Goal: Book appointment/travel/reservation

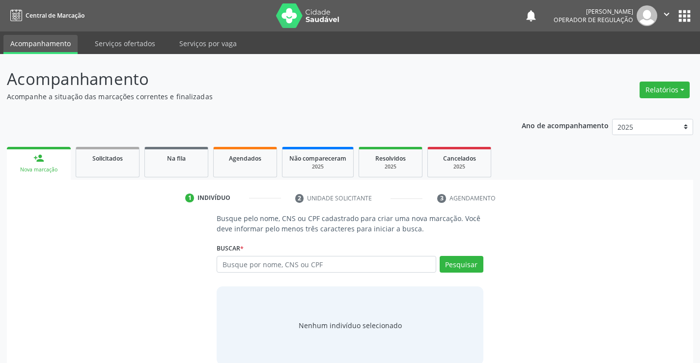
click at [279, 262] on input "text" at bounding box center [326, 264] width 219 height 17
type input "700100999516810"
click at [464, 263] on button "Pesquisar" at bounding box center [462, 264] width 44 height 17
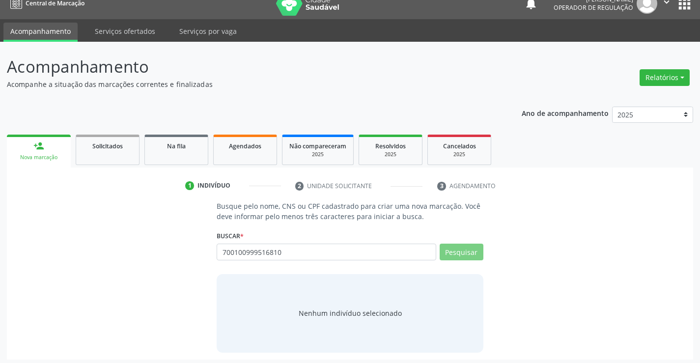
scroll to position [16, 0]
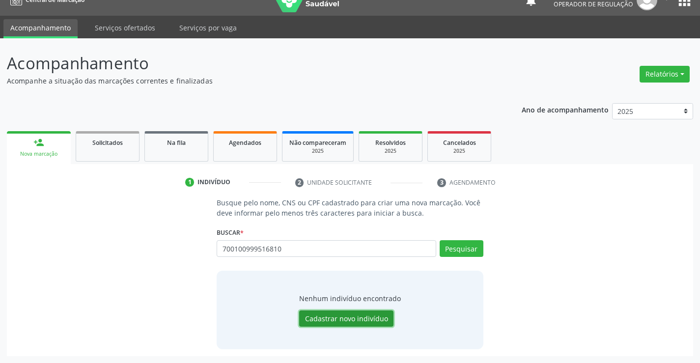
click at [369, 319] on button "Cadastrar novo indivíduo" at bounding box center [346, 318] width 94 height 17
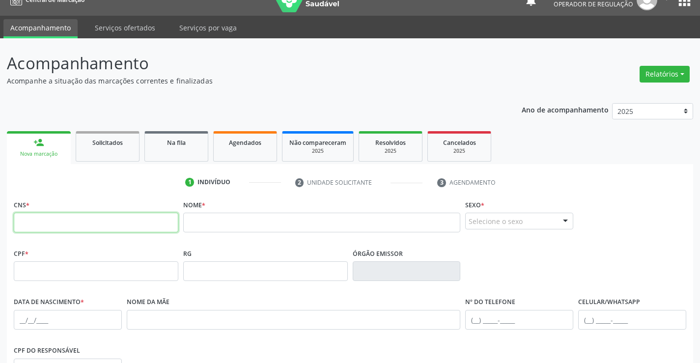
click at [58, 223] on input "text" at bounding box center [96, 223] width 165 height 20
type input "700 1009 9951 6810"
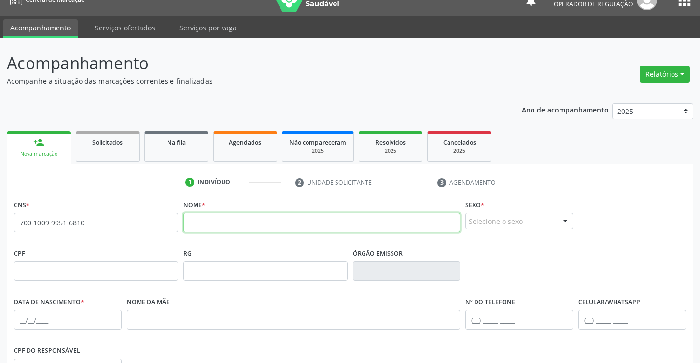
click at [219, 221] on input "text" at bounding box center [322, 223] width 278 height 20
type input "[PERSON_NAME]"
click at [565, 222] on div at bounding box center [565, 221] width 15 height 17
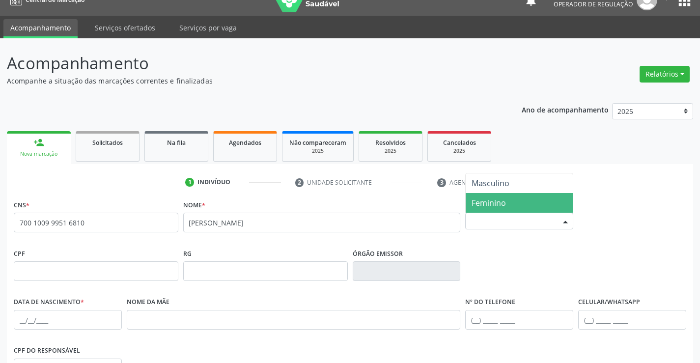
click at [511, 203] on span "Feminino" at bounding box center [519, 203] width 107 height 20
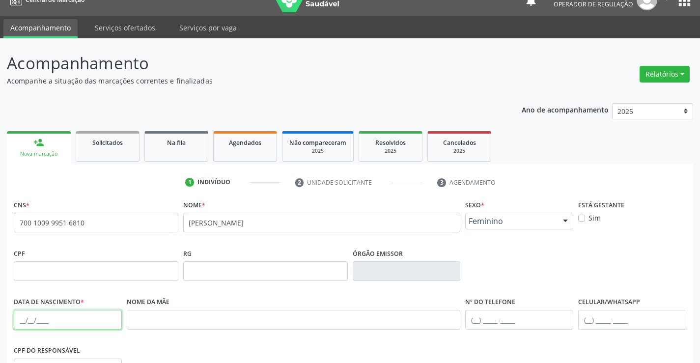
click at [32, 321] on input "text" at bounding box center [68, 320] width 108 height 20
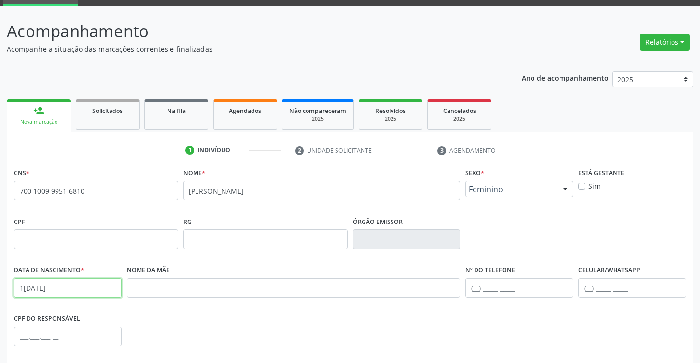
scroll to position [65, 0]
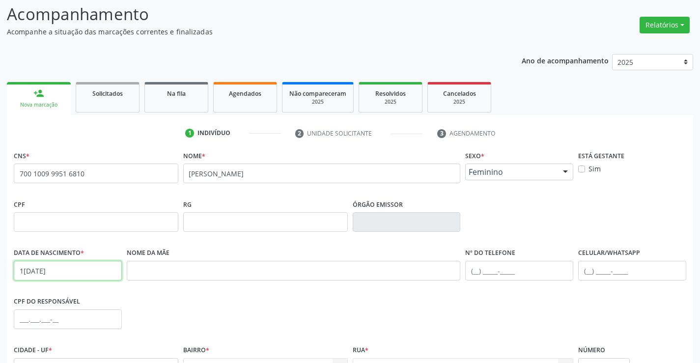
type input "1[DATE]"
click at [474, 272] on input "text" at bounding box center [519, 271] width 108 height 20
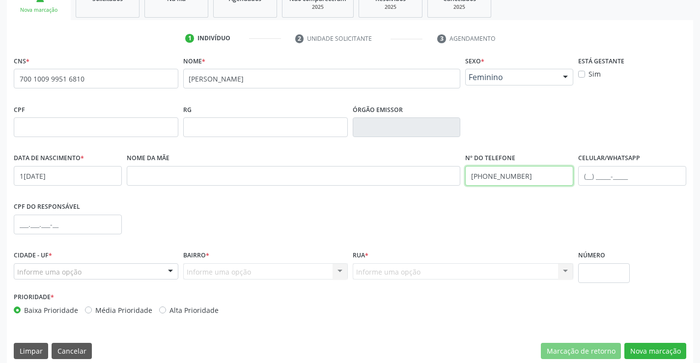
scroll to position [163, 0]
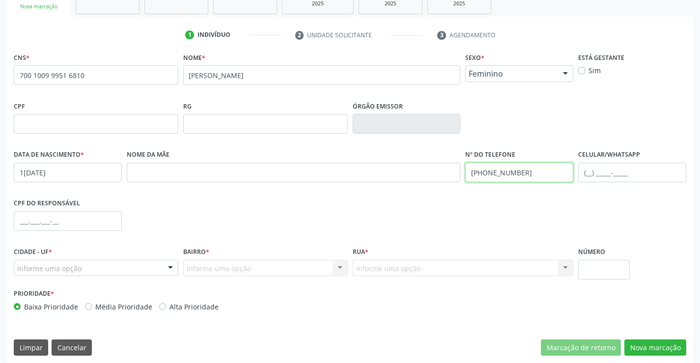
type input "[PHONE_NUMBER]"
click at [25, 221] on input "text" at bounding box center [68, 221] width 108 height 20
type input "012.497.985-82"
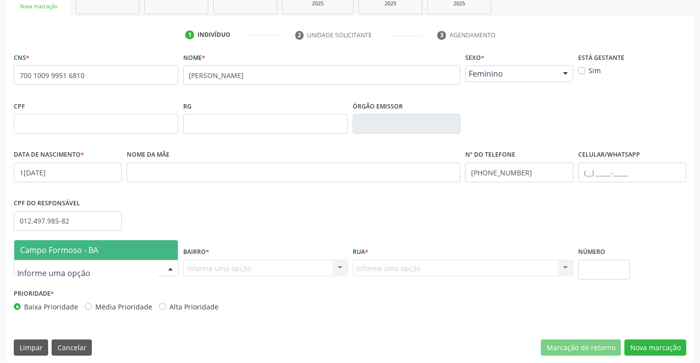
click at [166, 267] on div at bounding box center [170, 268] width 15 height 17
click at [144, 250] on span "Campo Formoso - BA" at bounding box center [96, 250] width 164 height 20
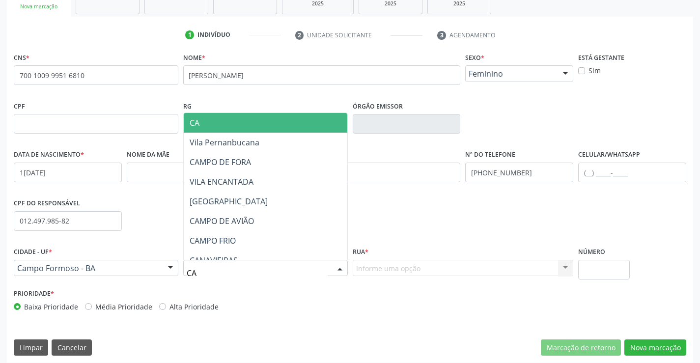
type input "CAR"
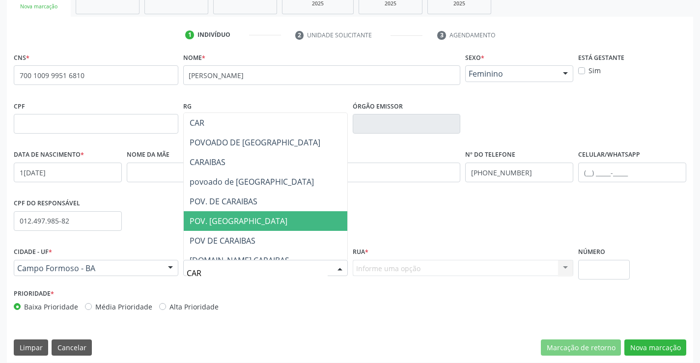
click at [235, 223] on span "POV. [GEOGRAPHIC_DATA]" at bounding box center [239, 221] width 98 height 11
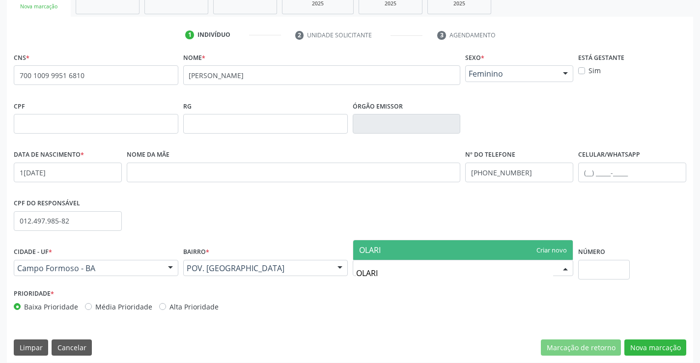
type input "OLARIA"
click at [396, 248] on span "OLARIA" at bounding box center [463, 250] width 220 height 20
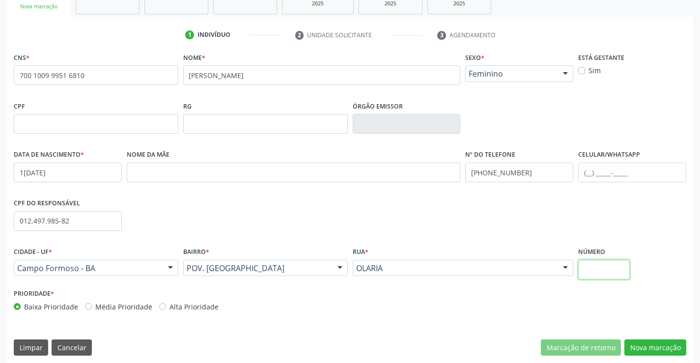
click at [599, 267] on input "text" at bounding box center [604, 270] width 52 height 20
type input "SN"
click at [653, 349] on button "Nova marcação" at bounding box center [655, 347] width 62 height 17
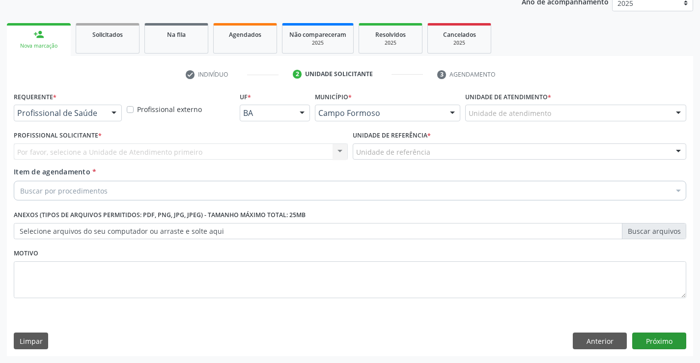
scroll to position [124, 0]
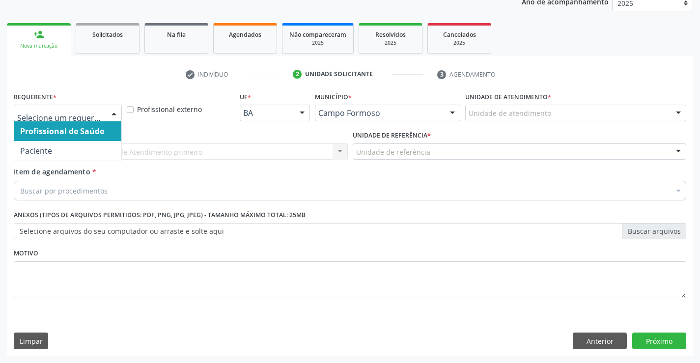
click at [113, 112] on div at bounding box center [114, 113] width 15 height 17
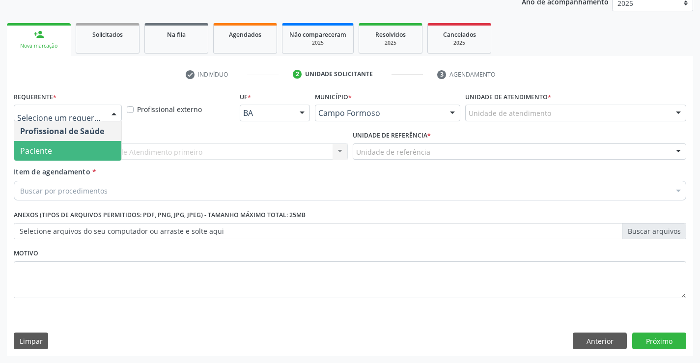
click at [85, 153] on span "Paciente" at bounding box center [67, 151] width 107 height 20
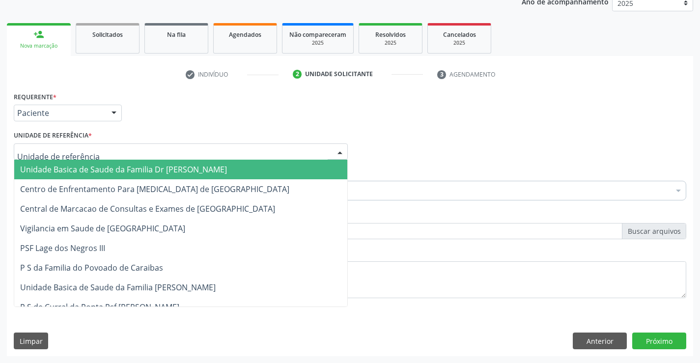
click at [102, 149] on div at bounding box center [181, 151] width 334 height 17
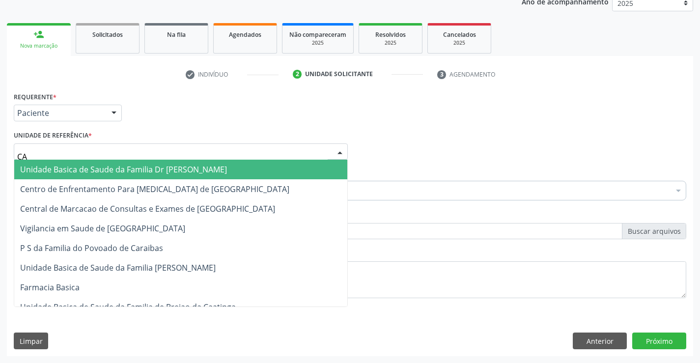
type input "CAR"
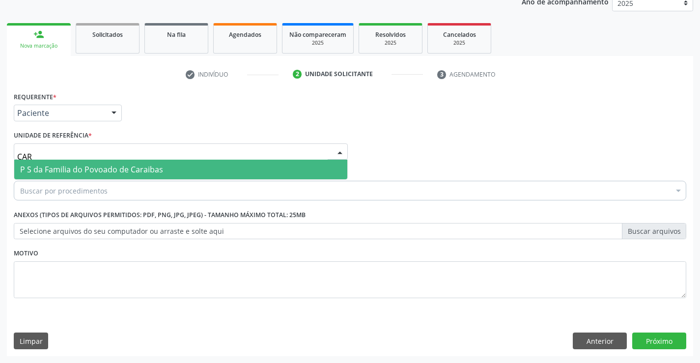
click at [114, 168] on span "P S da Familia do Povoado de Caraibas" at bounding box center [91, 169] width 143 height 11
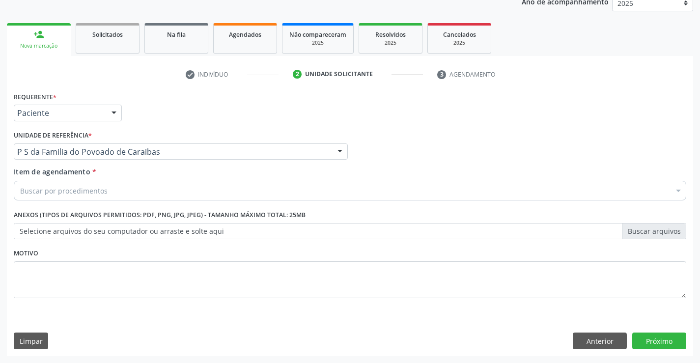
click at [117, 194] on div "Buscar por procedimentos" at bounding box center [350, 191] width 672 height 20
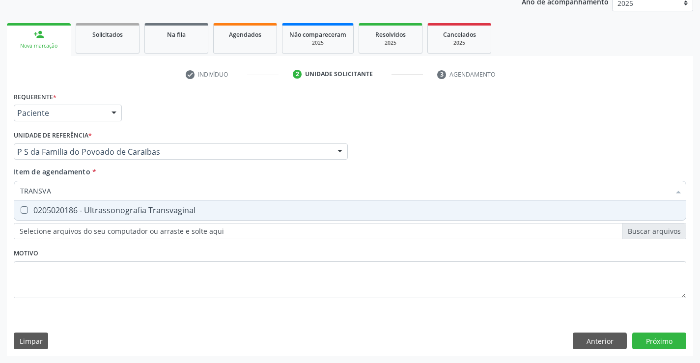
type input "TRANSVAG"
click at [137, 209] on div "0205020186 - Ultrassonografia Transvaginal" at bounding box center [350, 210] width 660 height 8
checkbox Transvaginal "true"
click at [141, 255] on div "Requerente * Paciente Profissional de Saúde Paciente Nenhum resultado encontrad…" at bounding box center [350, 200] width 672 height 223
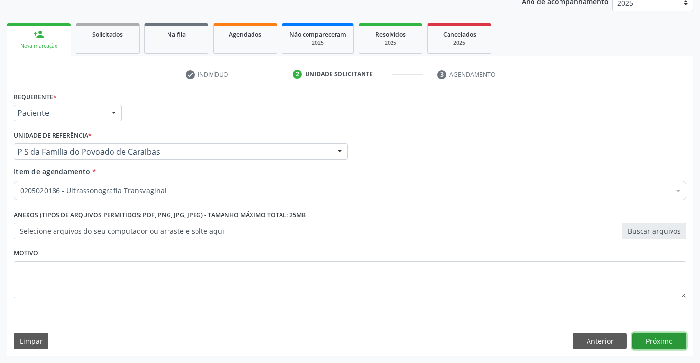
click at [645, 336] on button "Próximo" at bounding box center [659, 341] width 54 height 17
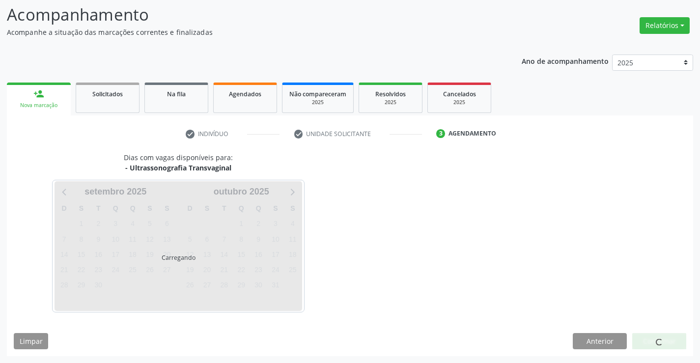
scroll to position [64, 0]
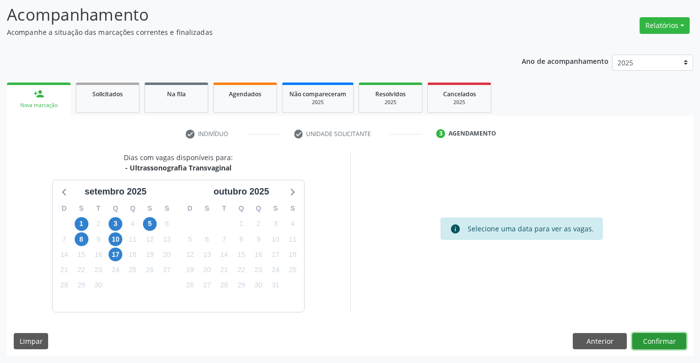
click at [649, 340] on button "Confirmar" at bounding box center [659, 341] width 54 height 17
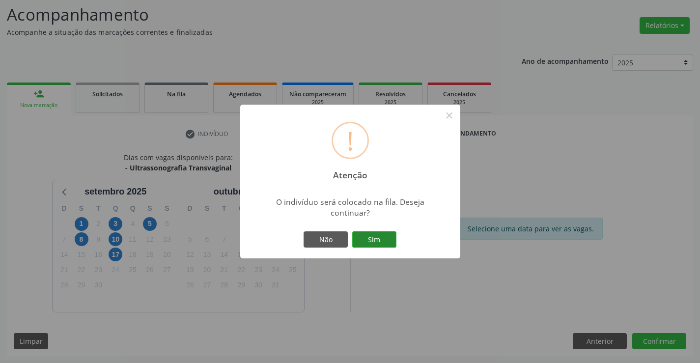
click at [379, 237] on button "Sim" at bounding box center [374, 239] width 44 height 17
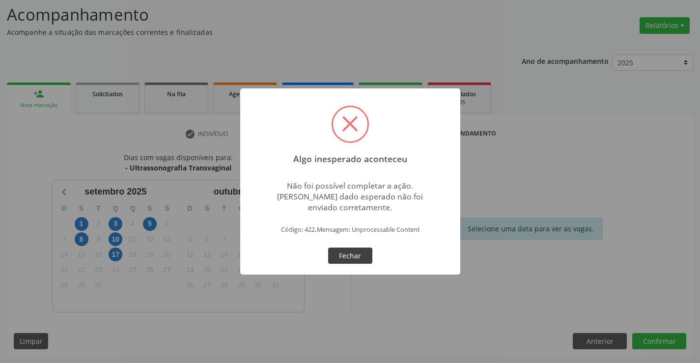
click at [355, 256] on button "Fechar" at bounding box center [350, 256] width 44 height 17
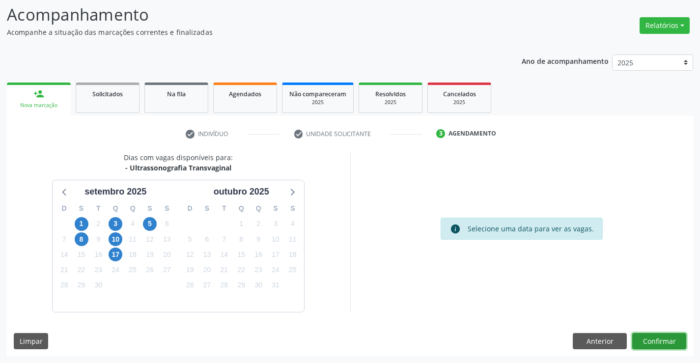
click at [664, 341] on button "Confirmar" at bounding box center [659, 341] width 54 height 17
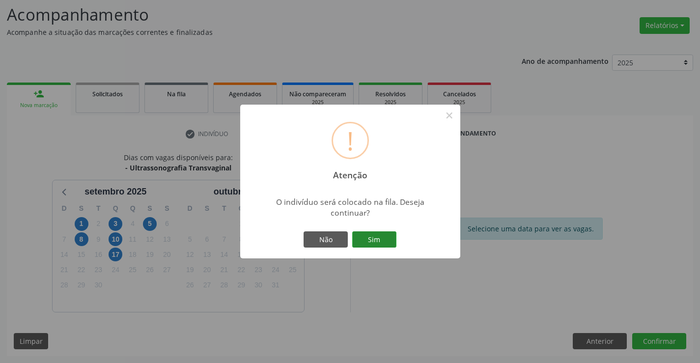
click at [378, 236] on button "Sim" at bounding box center [374, 239] width 44 height 17
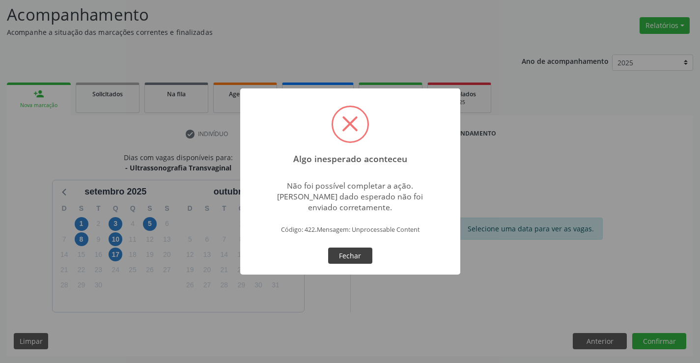
click at [358, 259] on button "Fechar" at bounding box center [350, 256] width 44 height 17
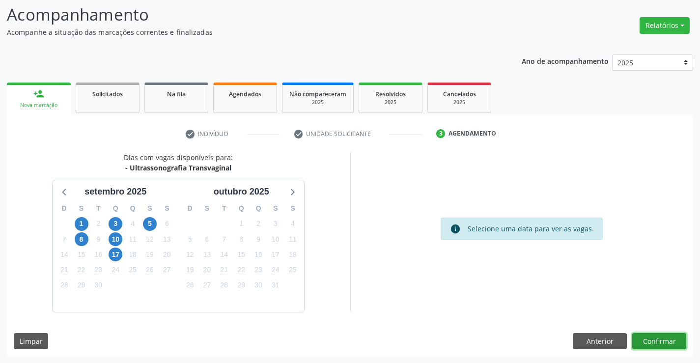
click at [661, 342] on button "Confirmar" at bounding box center [659, 341] width 54 height 17
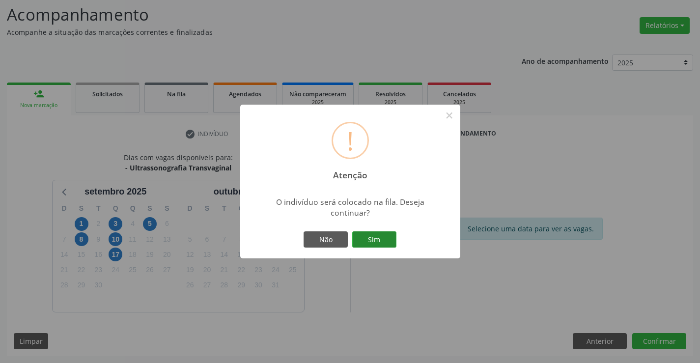
click at [382, 239] on button "Sim" at bounding box center [374, 239] width 44 height 17
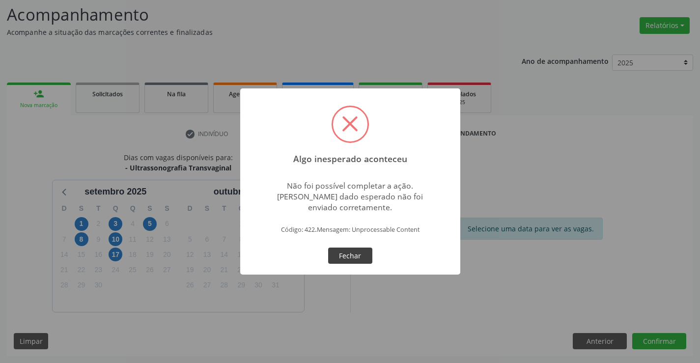
click at [358, 255] on button "Fechar" at bounding box center [350, 256] width 44 height 17
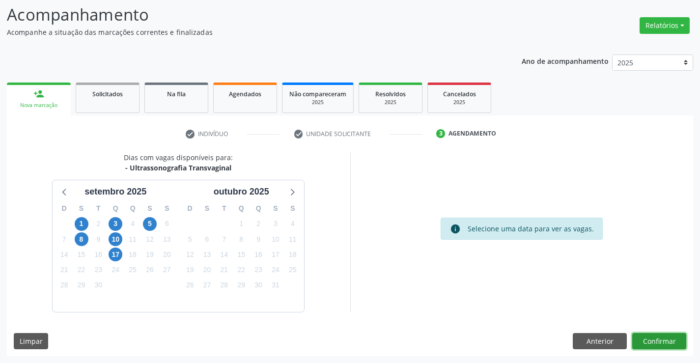
click at [671, 343] on button "Confirmar" at bounding box center [659, 341] width 54 height 17
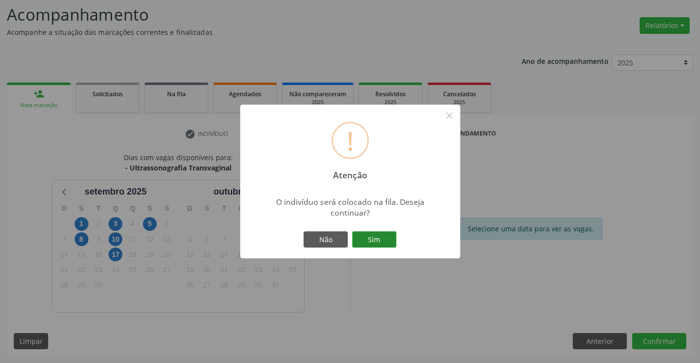
click at [381, 234] on button "Sim" at bounding box center [374, 239] width 44 height 17
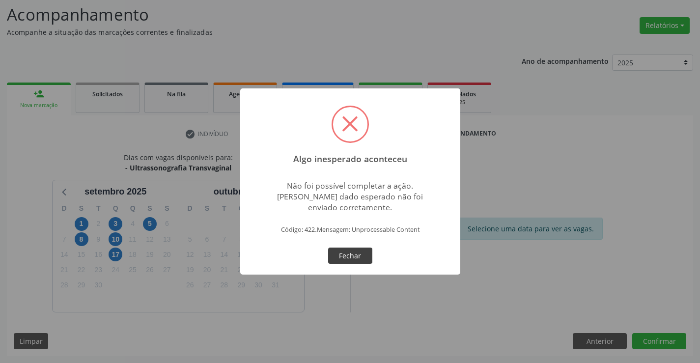
click at [348, 251] on button "Fechar" at bounding box center [350, 256] width 44 height 17
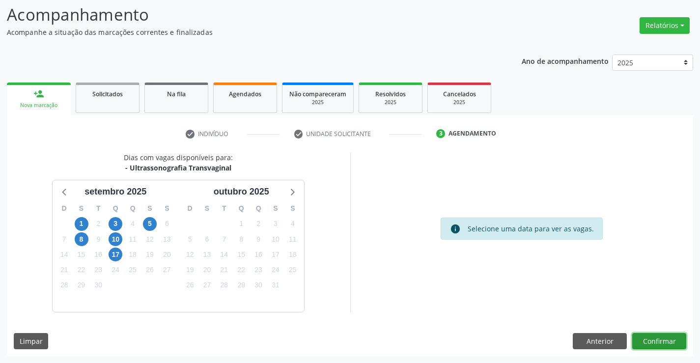
click at [663, 340] on button "Confirmar" at bounding box center [659, 341] width 54 height 17
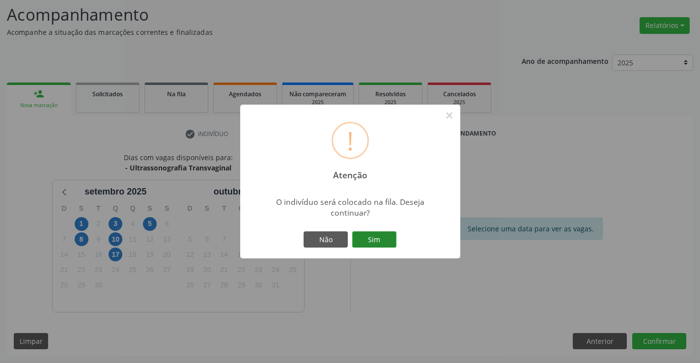
click at [377, 240] on button "Sim" at bounding box center [374, 239] width 44 height 17
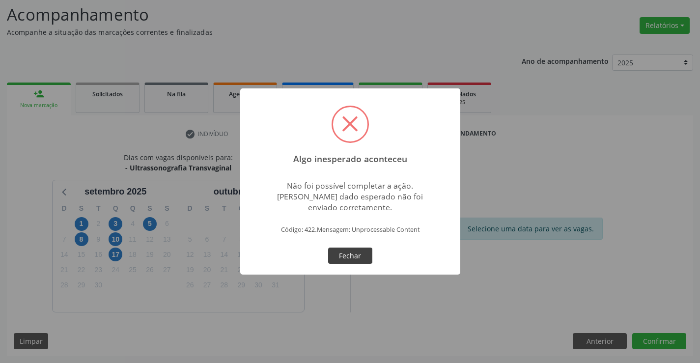
click at [355, 254] on button "Fechar" at bounding box center [350, 256] width 44 height 17
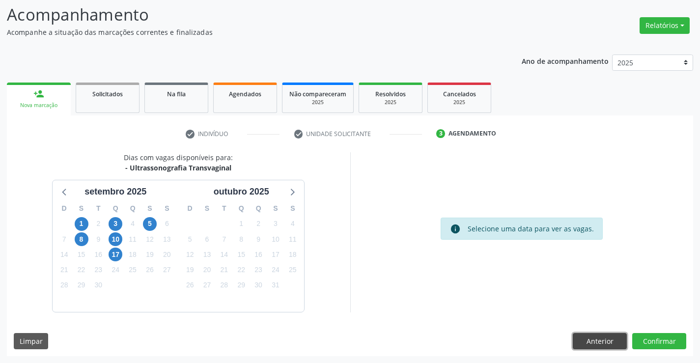
click at [598, 337] on button "Anterior" at bounding box center [600, 341] width 54 height 17
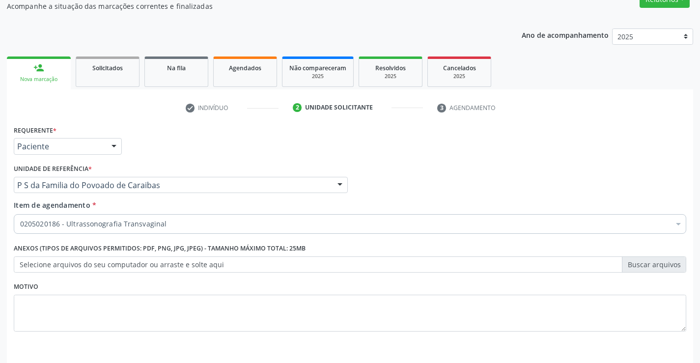
scroll to position [113, 0]
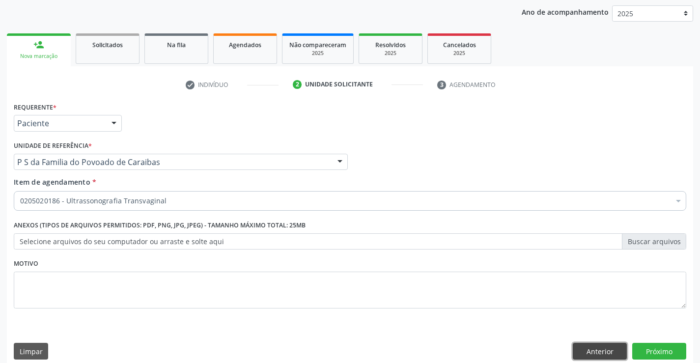
click at [601, 348] on button "Anterior" at bounding box center [600, 351] width 54 height 17
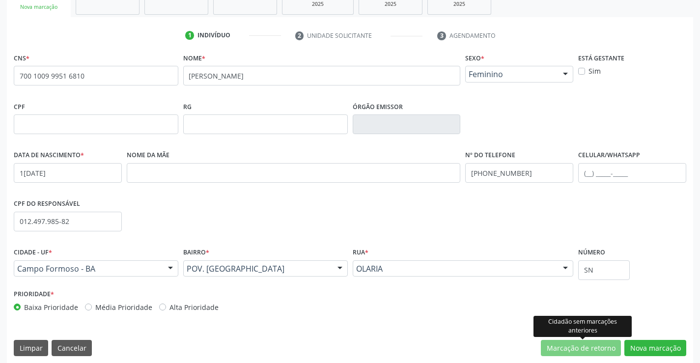
scroll to position [169, 0]
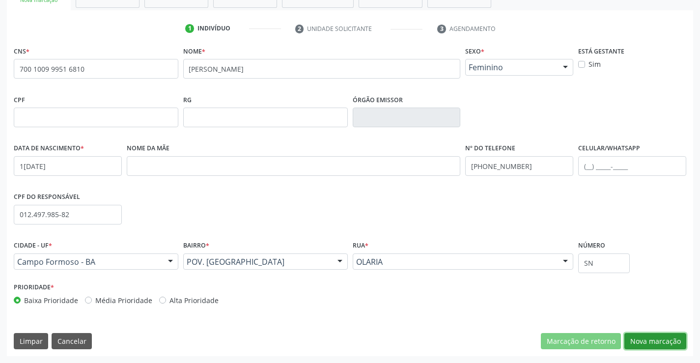
click at [658, 349] on button "Nova marcação" at bounding box center [655, 341] width 62 height 17
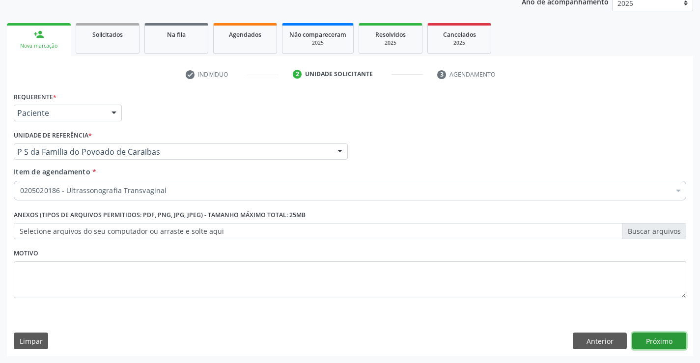
click at [658, 347] on button "Próximo" at bounding box center [659, 341] width 54 height 17
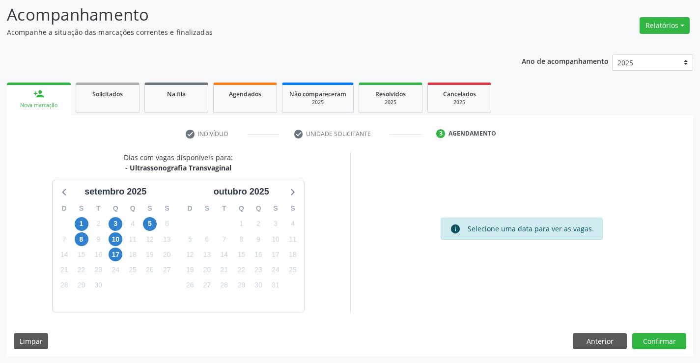
scroll to position [64, 0]
click at [658, 347] on button "Confirmar" at bounding box center [659, 341] width 54 height 17
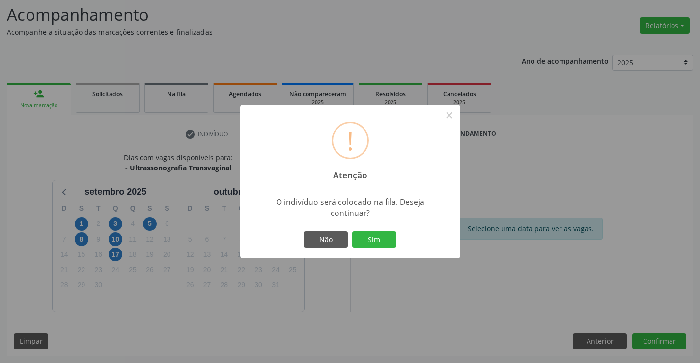
click at [352, 231] on button "Sim" at bounding box center [374, 239] width 44 height 17
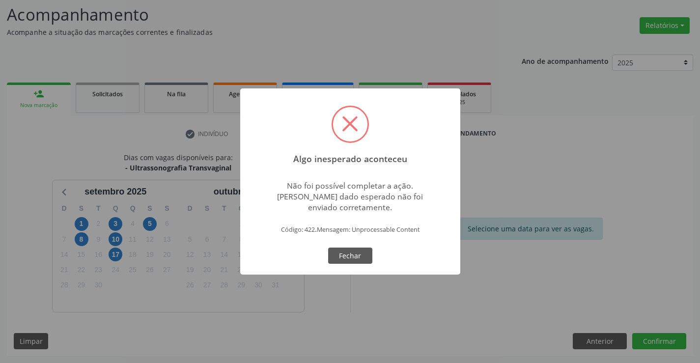
click at [328, 248] on button "Fechar" at bounding box center [350, 256] width 44 height 17
